Goal: Check status

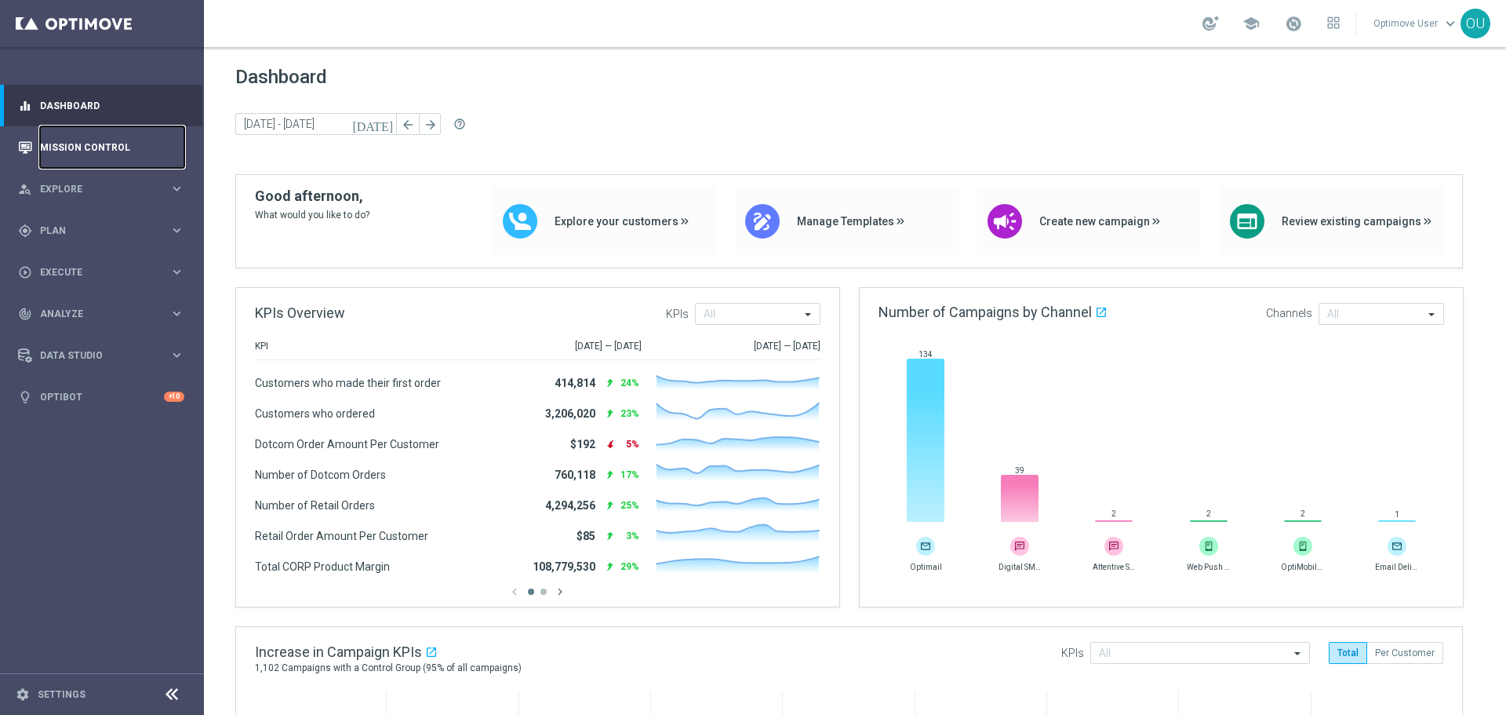
click at [136, 153] on link "Mission Control" at bounding box center [112, 147] width 144 height 42
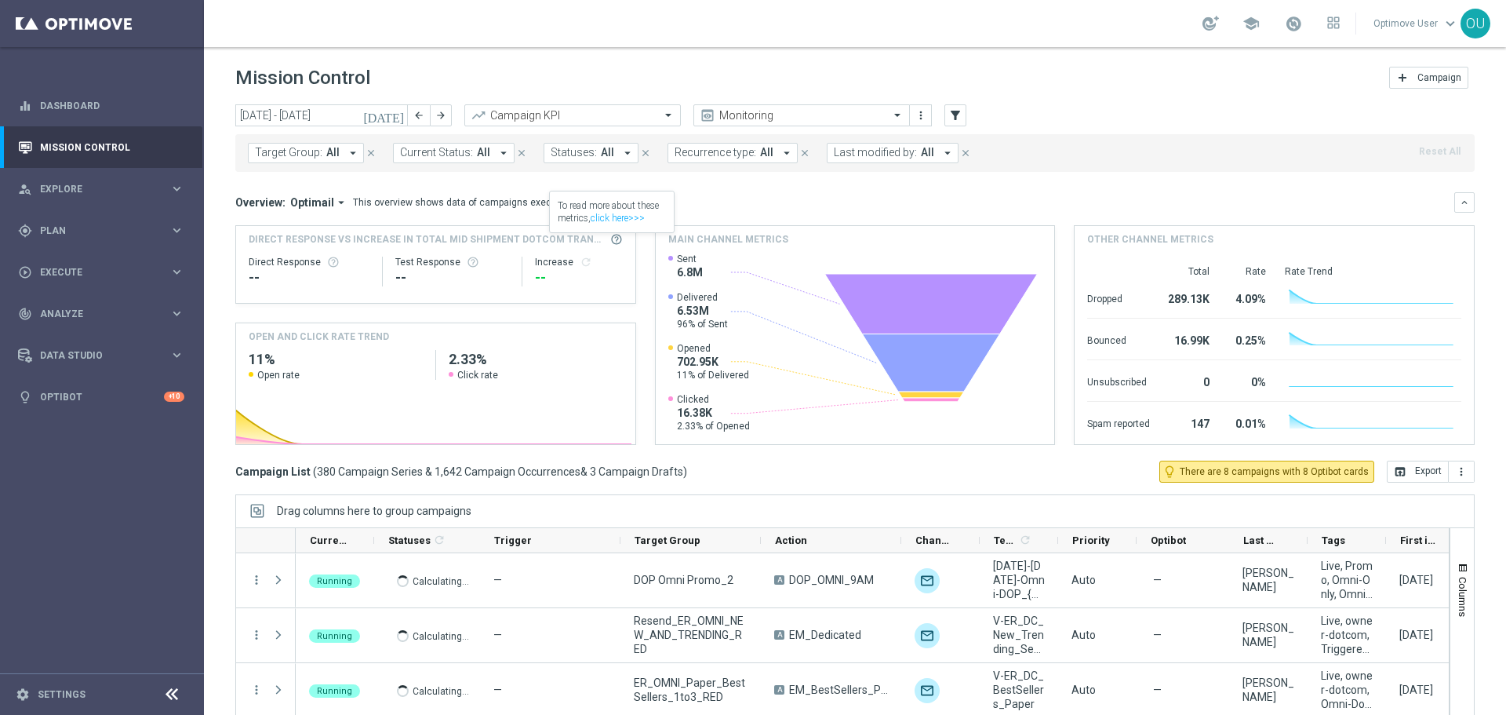
click at [614, 238] on span at bounding box center [616, 239] width 13 height 13
click at [617, 216] on link "click here>>>" at bounding box center [618, 218] width 54 height 11
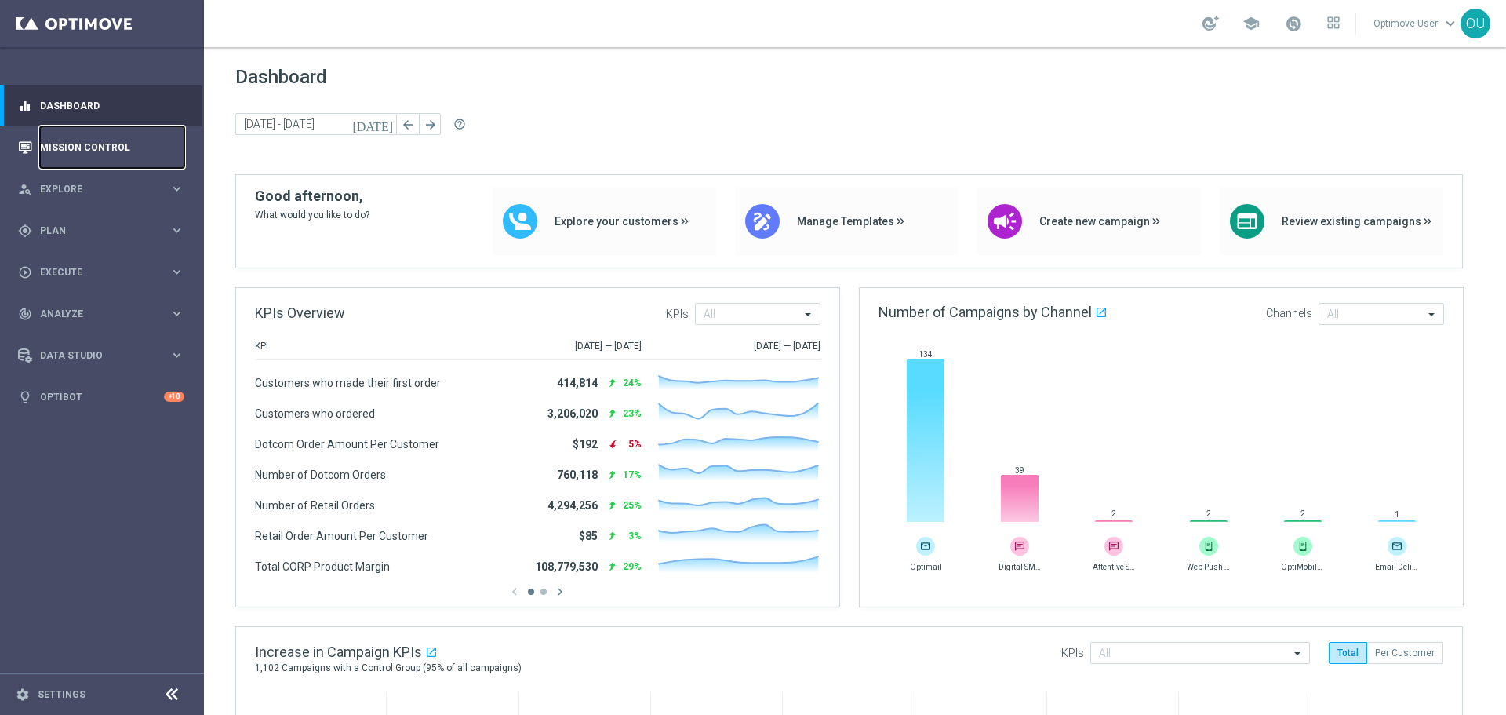
click at [79, 141] on link "Mission Control" at bounding box center [112, 147] width 144 height 42
